Goal: Task Accomplishment & Management: Complete application form

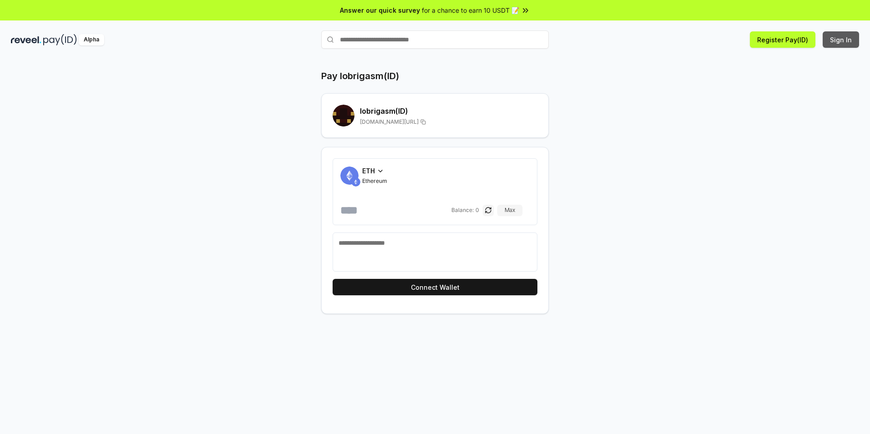
click at [834, 41] on button "Sign In" at bounding box center [840, 39] width 36 height 16
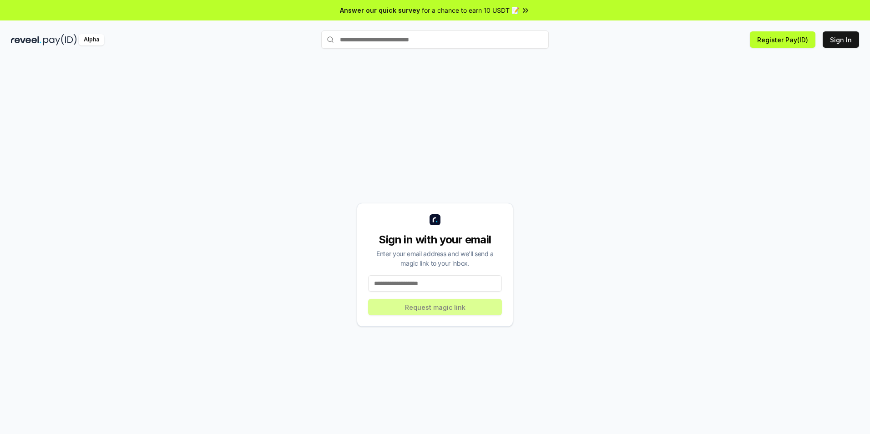
click at [426, 289] on input at bounding box center [435, 283] width 134 height 16
type input "**********"
click at [429, 307] on button "Request magic link" at bounding box center [435, 307] width 134 height 16
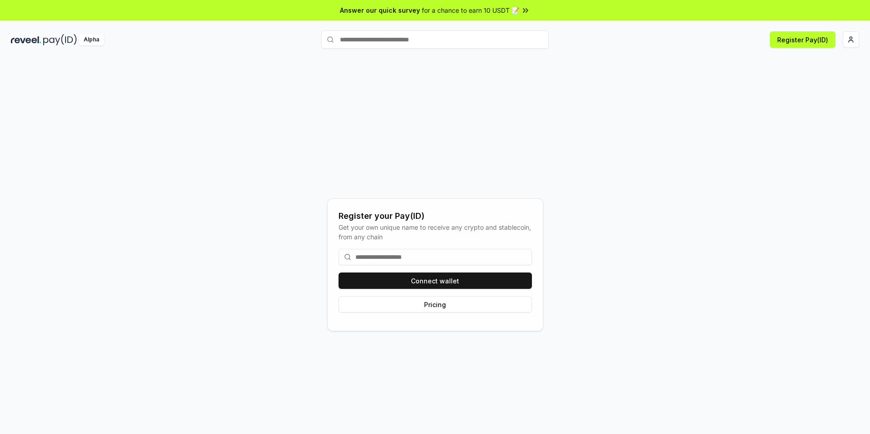
click at [409, 255] on input at bounding box center [434, 257] width 193 height 16
type input "*********"
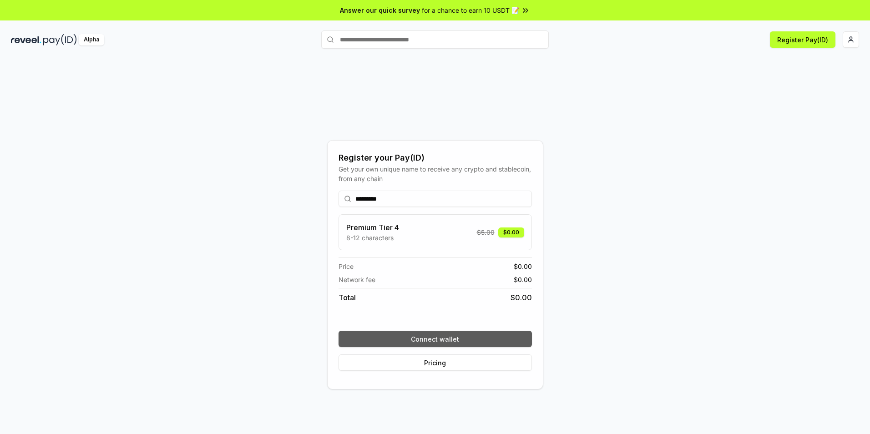
click at [434, 342] on button "Connect wallet" at bounding box center [434, 339] width 193 height 16
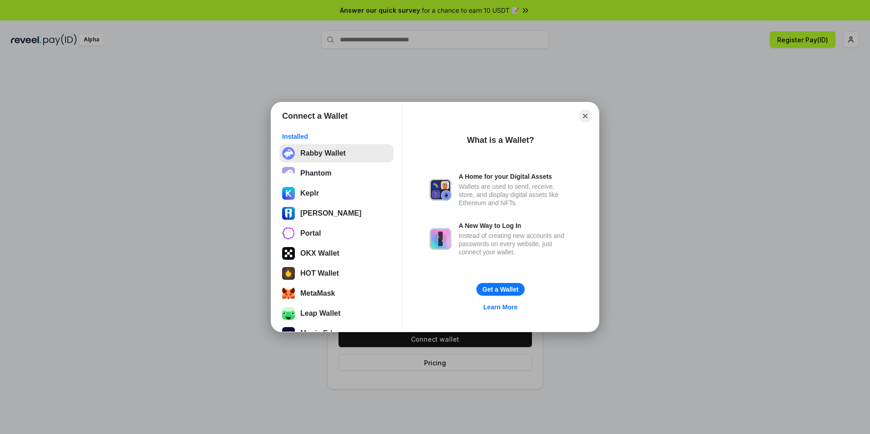
click at [323, 156] on button "Rabby Wallet" at bounding box center [336, 153] width 114 height 18
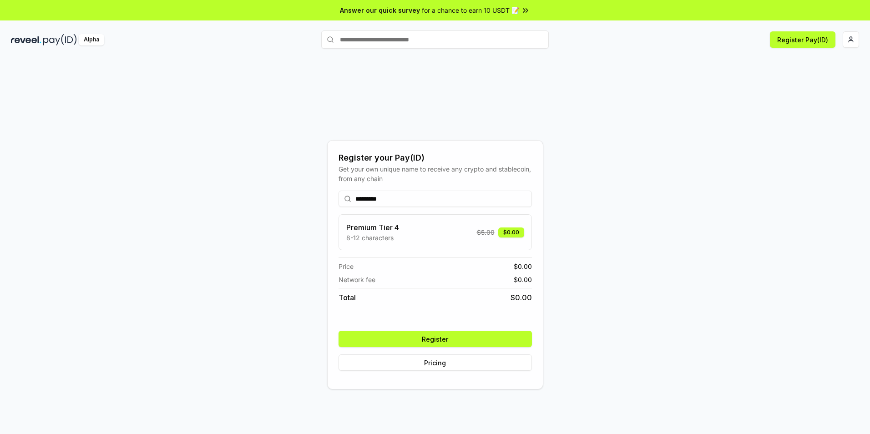
click at [442, 341] on button "Register" at bounding box center [434, 339] width 193 height 16
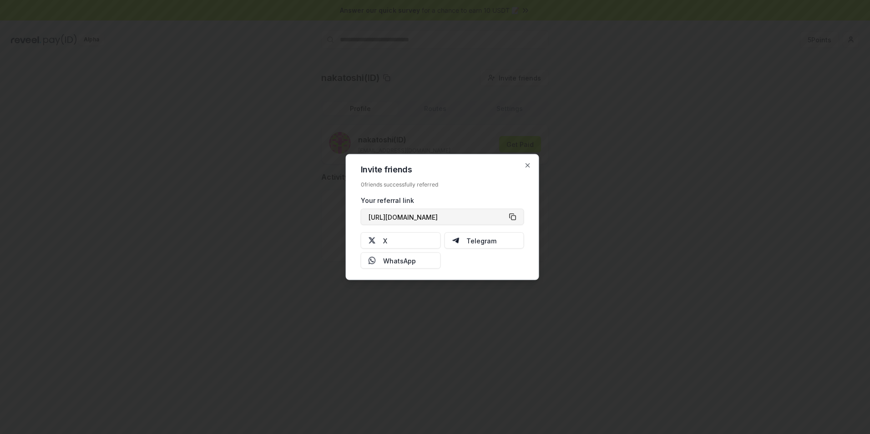
click at [511, 216] on button "[URL][DOMAIN_NAME]" at bounding box center [442, 217] width 163 height 16
click at [528, 166] on icon "button" at bounding box center [527, 165] width 7 height 7
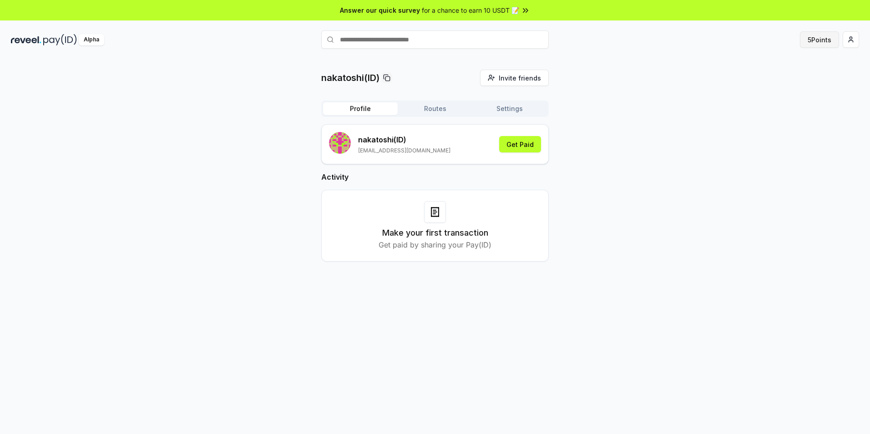
click at [819, 40] on button "5 Points" at bounding box center [818, 39] width 39 height 16
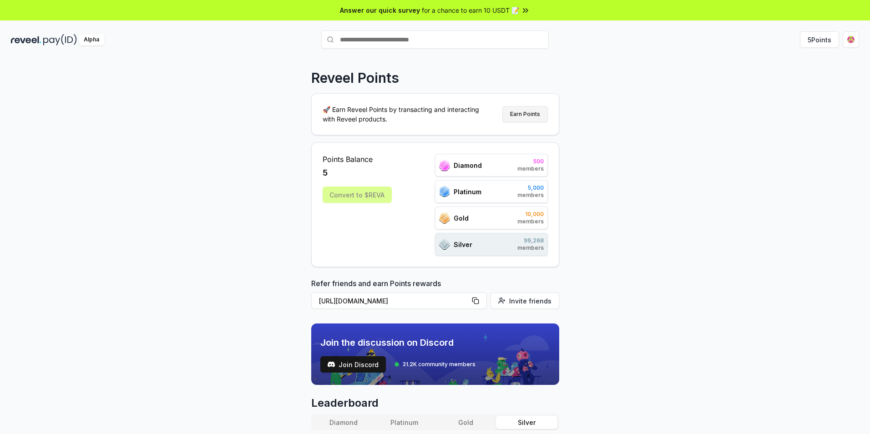
click at [530, 110] on button "Earn Points" at bounding box center [524, 114] width 45 height 16
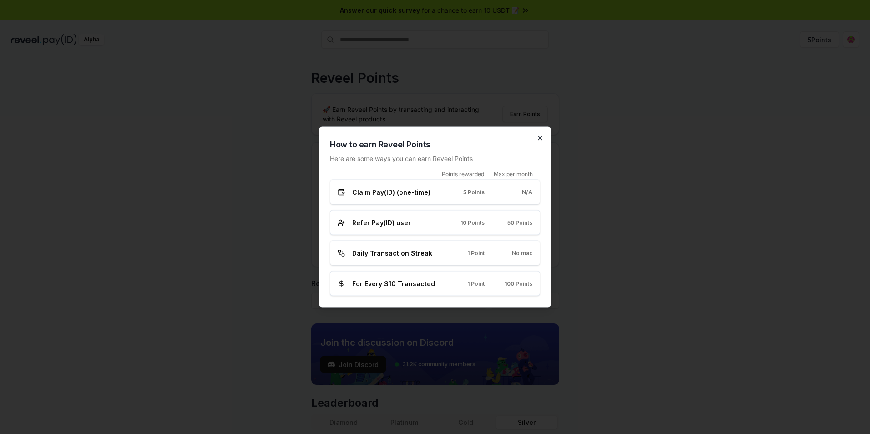
click at [540, 136] on icon "button" at bounding box center [539, 138] width 7 height 7
